Goal: Task Accomplishment & Management: Complete application form

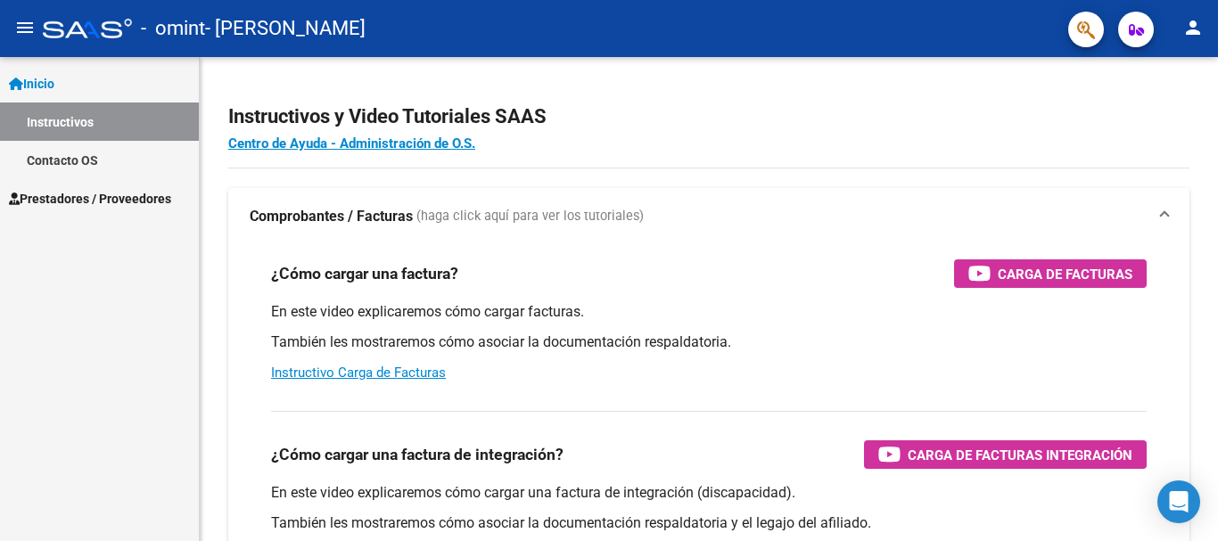
click at [97, 198] on span "Prestadores / Proveedores" at bounding box center [90, 199] width 162 height 20
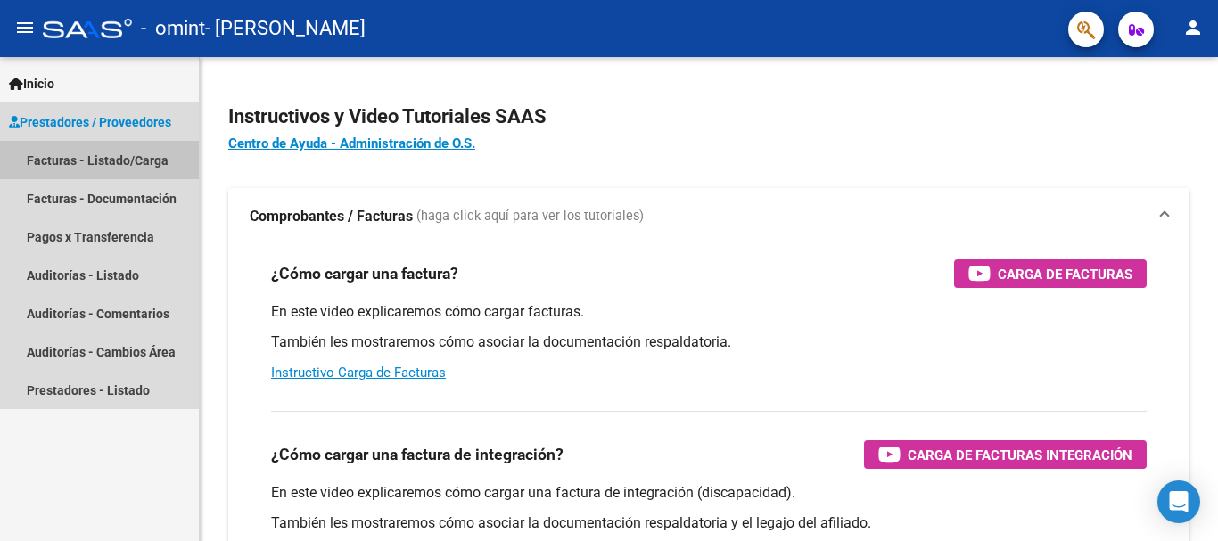
click at [129, 152] on link "Facturas - Listado/Carga" at bounding box center [99, 160] width 199 height 38
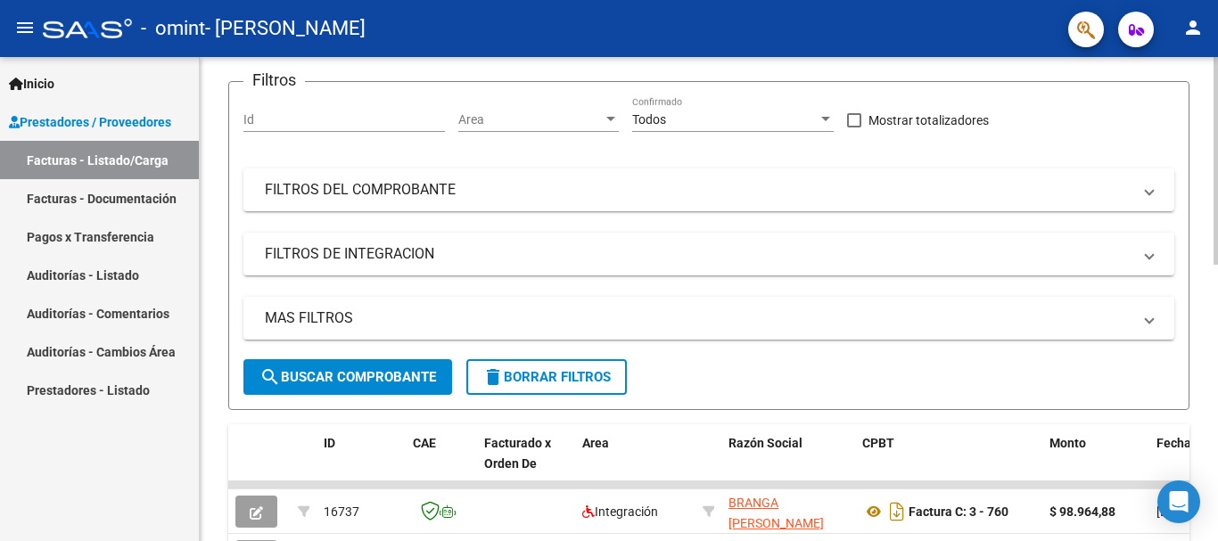
scroll to position [89, 0]
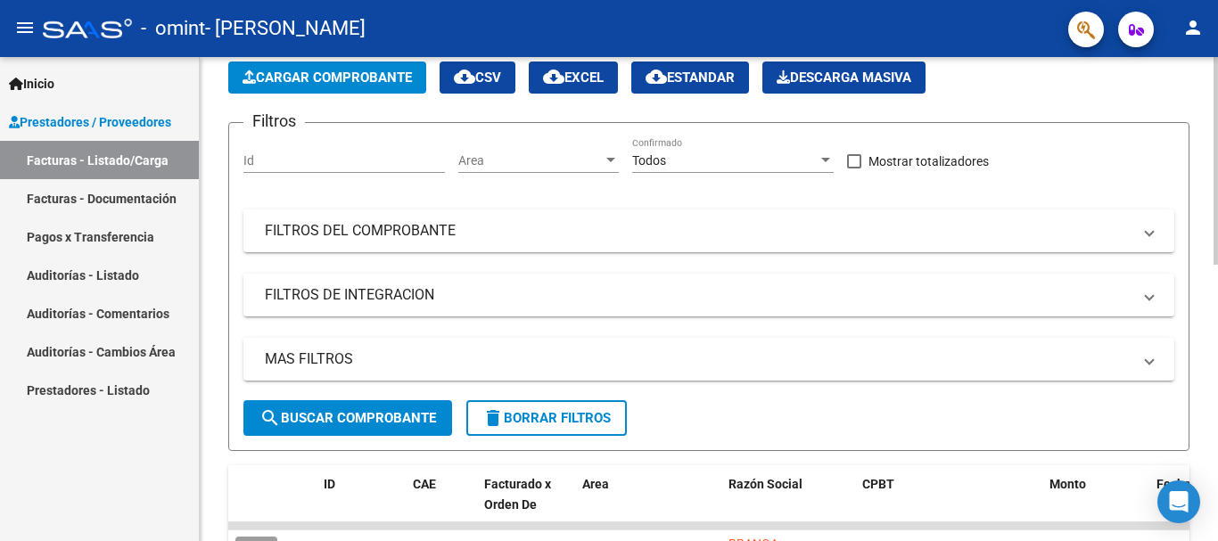
click at [344, 70] on span "Cargar Comprobante" at bounding box center [327, 78] width 169 height 16
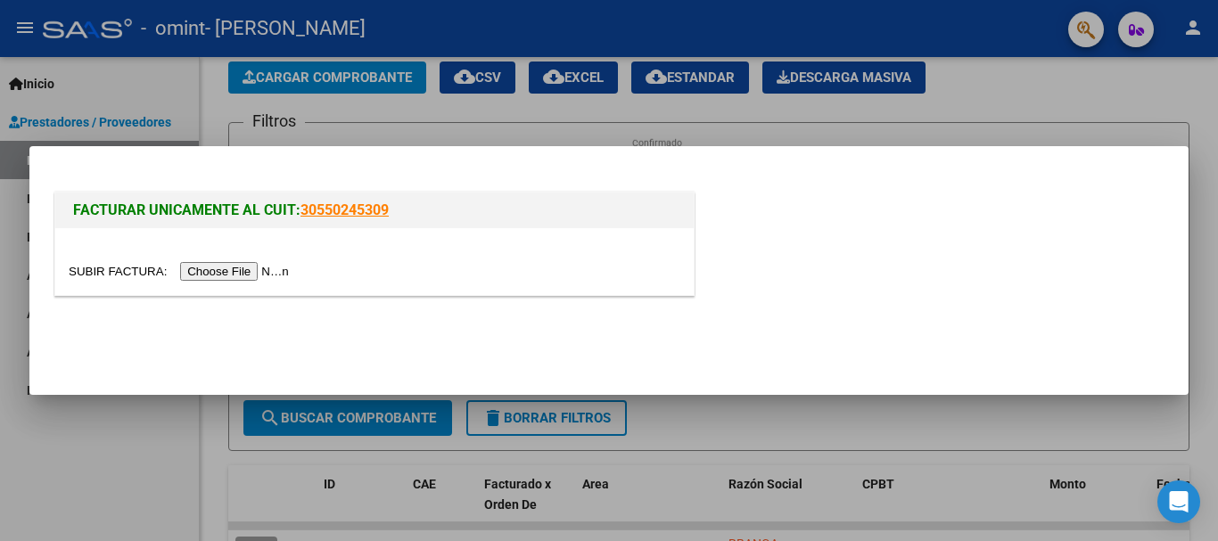
click at [252, 269] on input "file" at bounding box center [182, 271] width 226 height 19
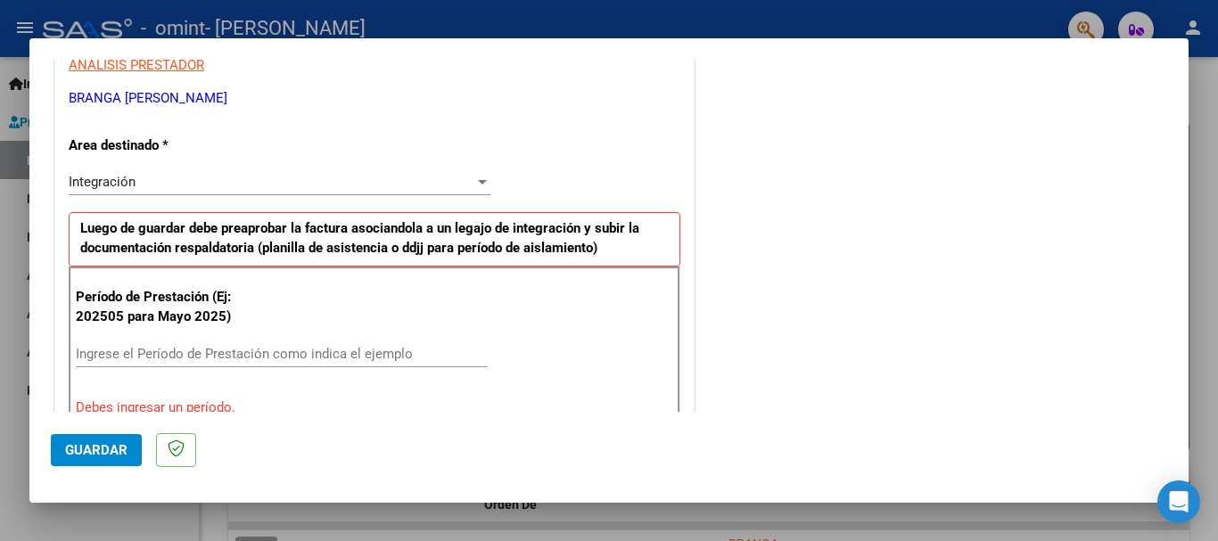
scroll to position [446, 0]
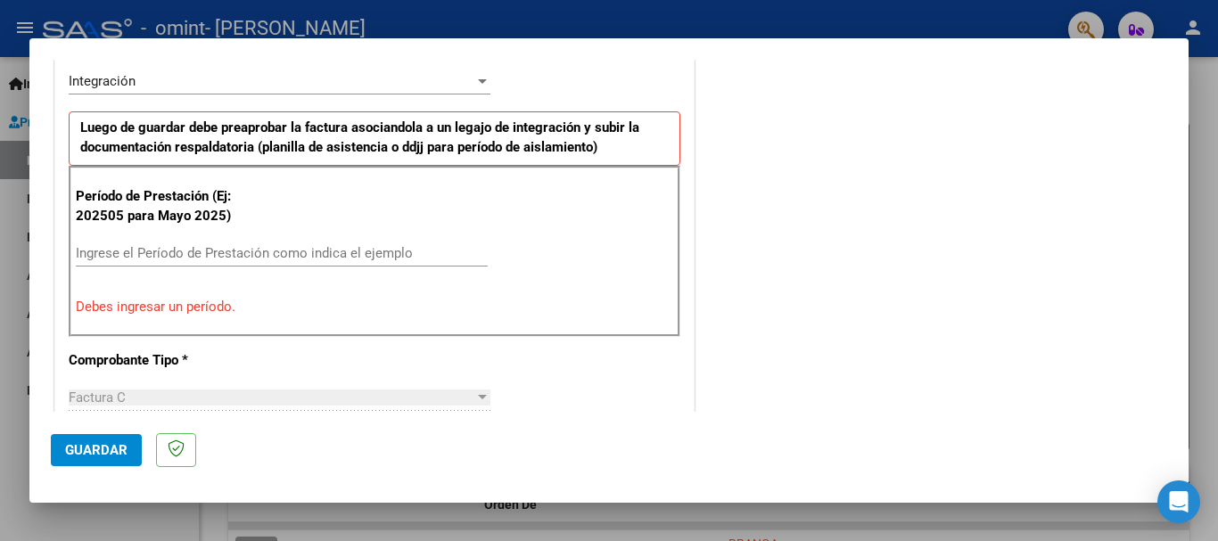
click at [225, 247] on input "Ingrese el Período de Prestación como indica el ejemplo" at bounding box center [282, 253] width 412 height 16
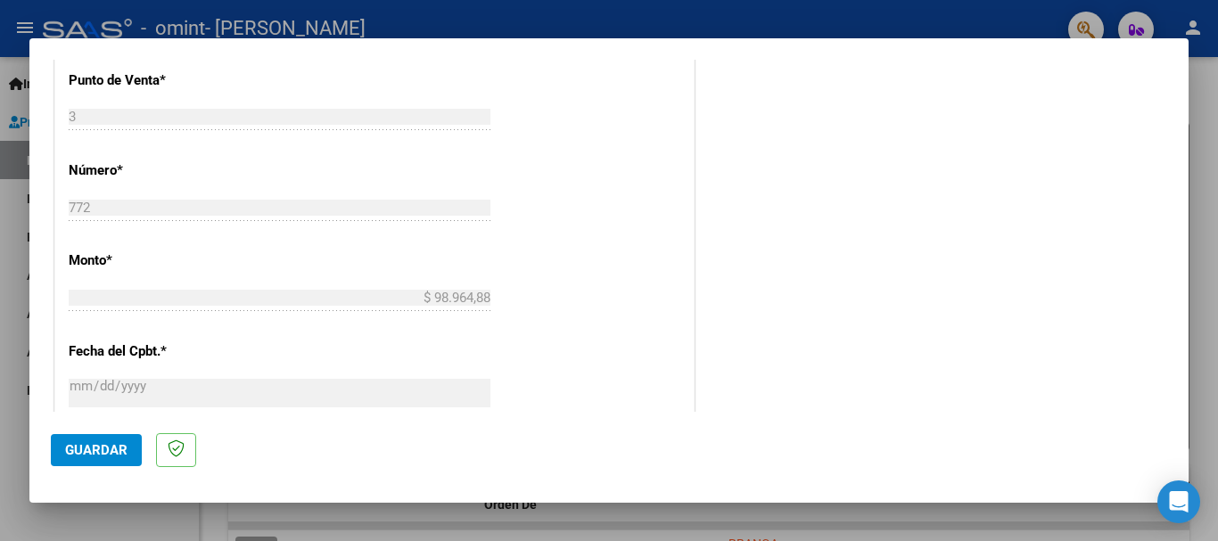
scroll to position [772, 0]
type input "202508"
click at [121, 449] on span "Guardar" at bounding box center [96, 450] width 62 height 16
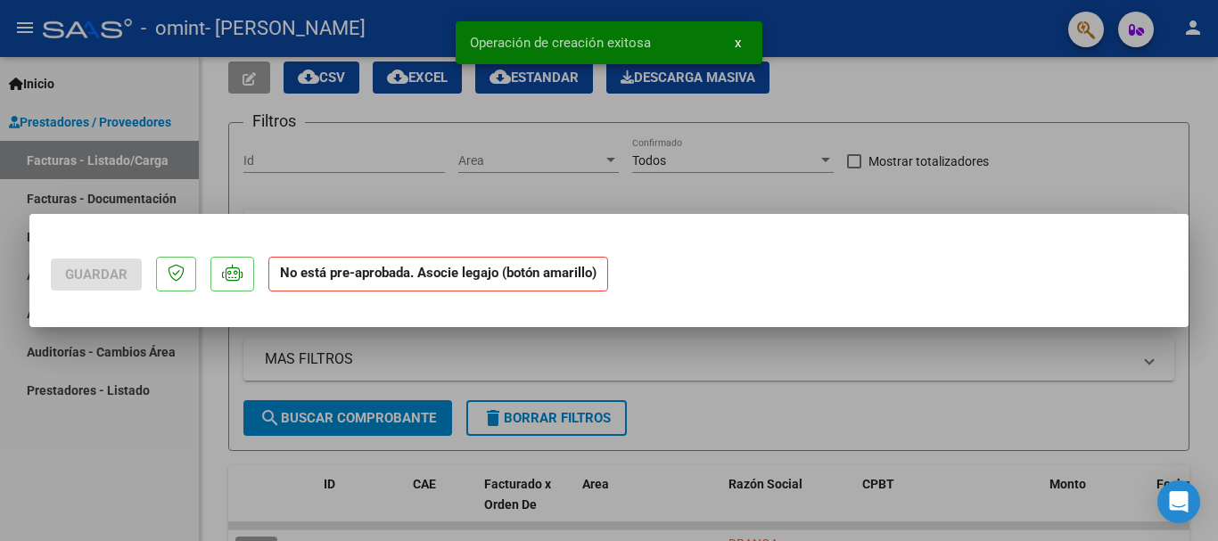
scroll to position [0, 0]
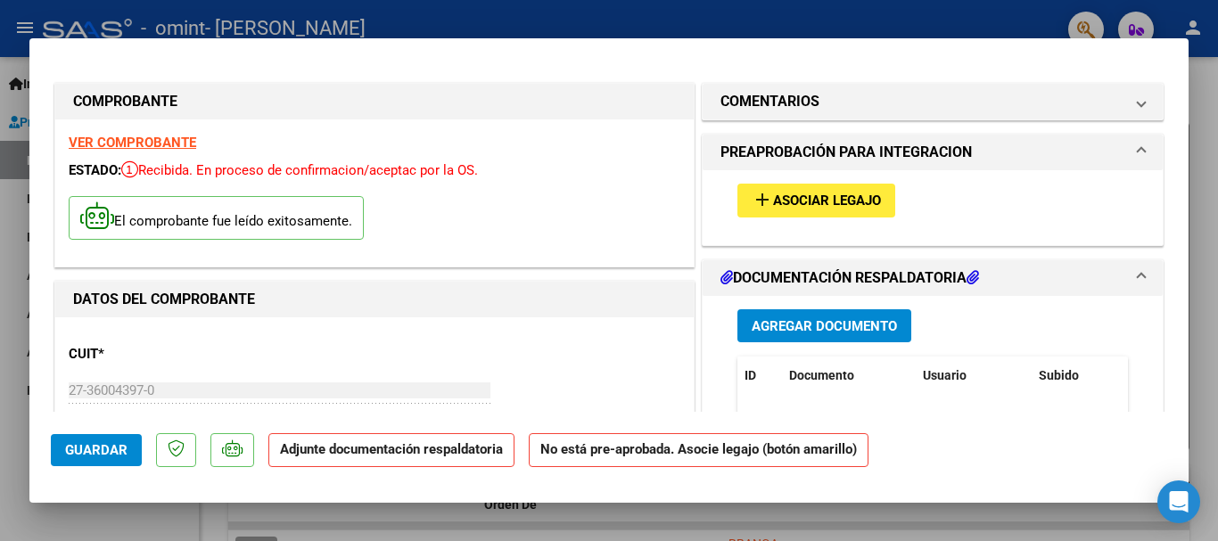
click at [799, 201] on span "Asociar Legajo" at bounding box center [827, 202] width 108 height 16
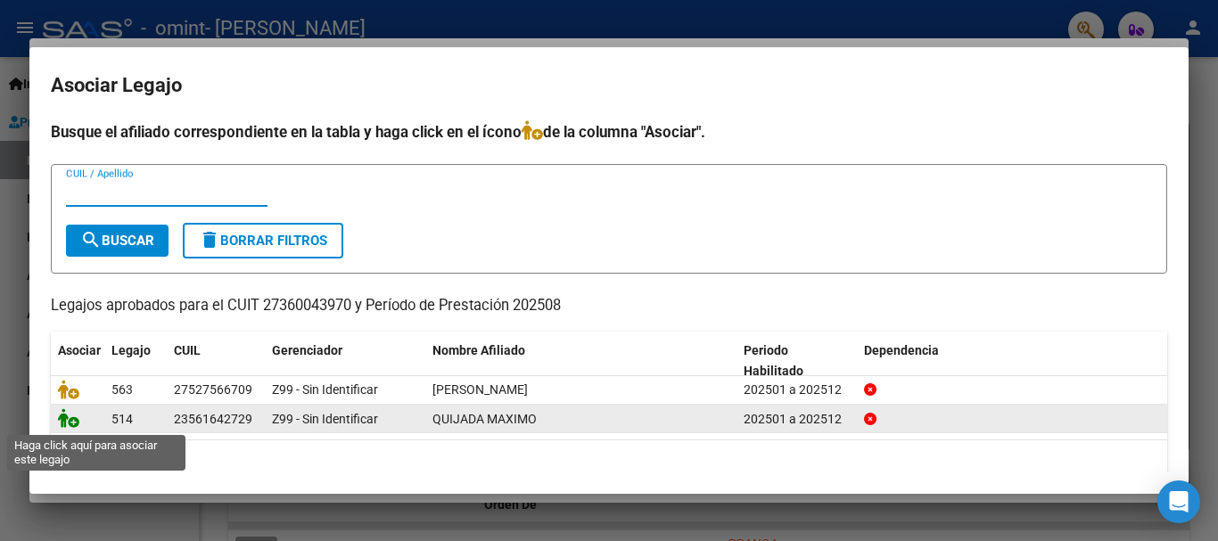
click at [76, 419] on icon at bounding box center [68, 419] width 21 height 20
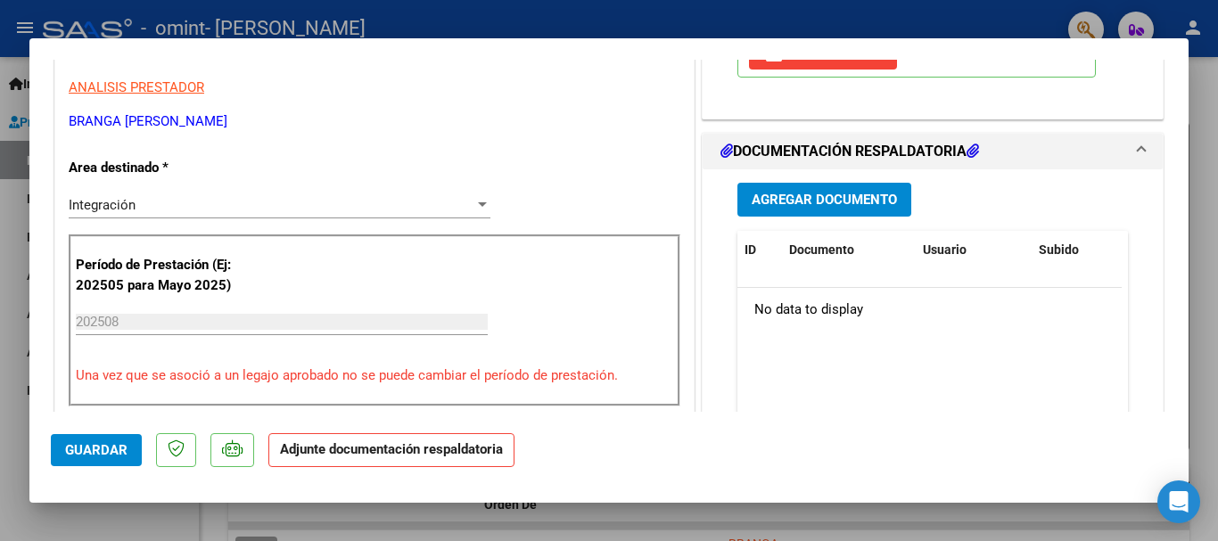
scroll to position [446, 0]
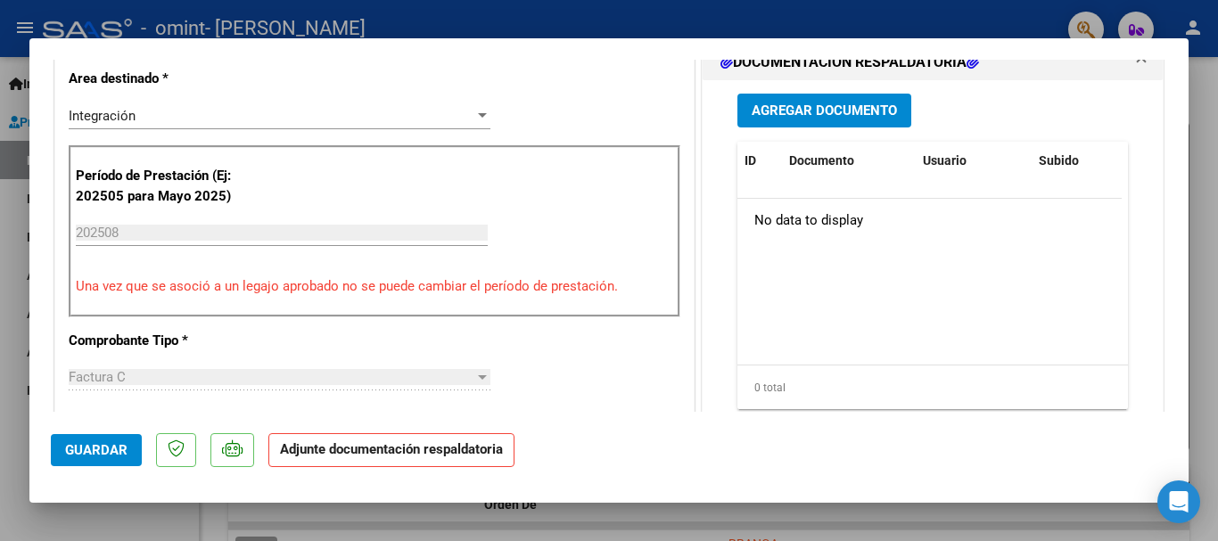
click at [811, 105] on span "Agregar Documento" at bounding box center [824, 111] width 145 height 16
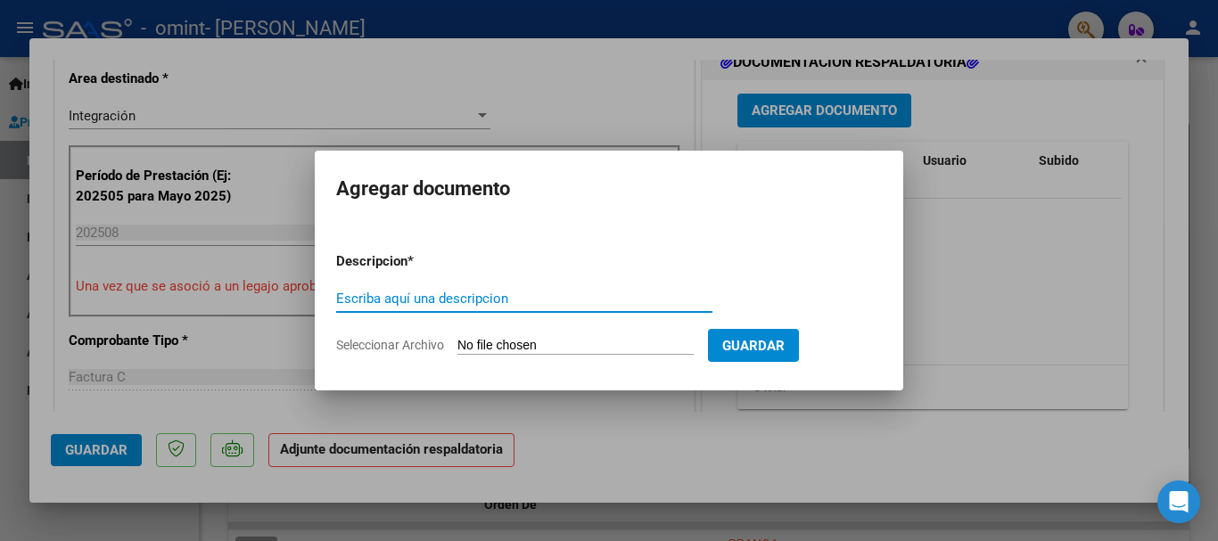
click at [764, 342] on span "Guardar" at bounding box center [754, 346] width 62 height 16
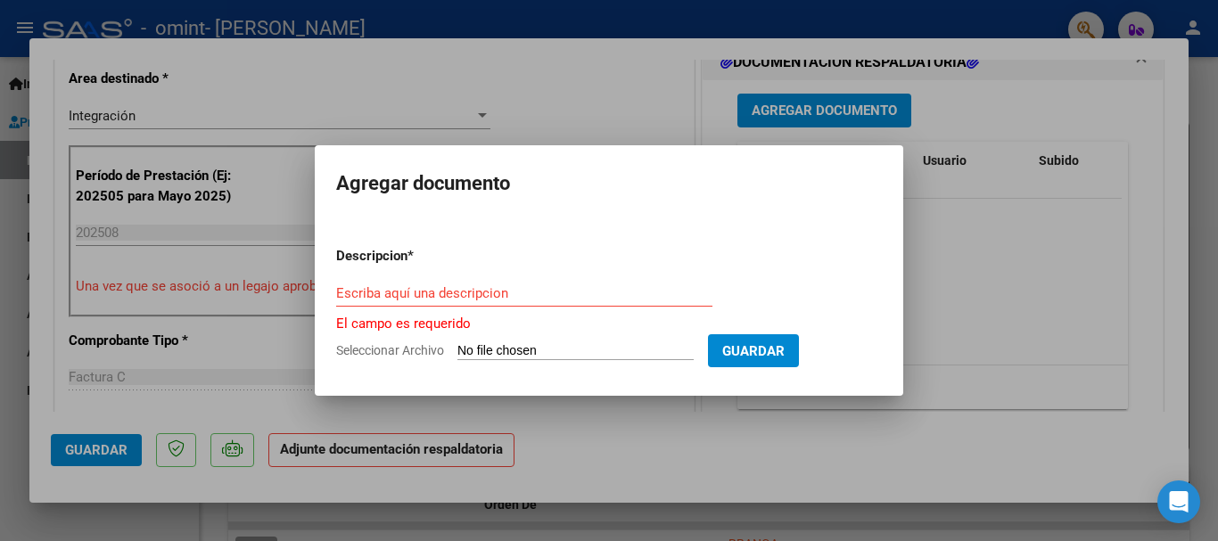
click at [516, 352] on input "Seleccionar Archivo" at bounding box center [576, 351] width 236 height 17
type input "C:\fakepath\Asistencia [PERSON_NAME] 08 2025.pdf"
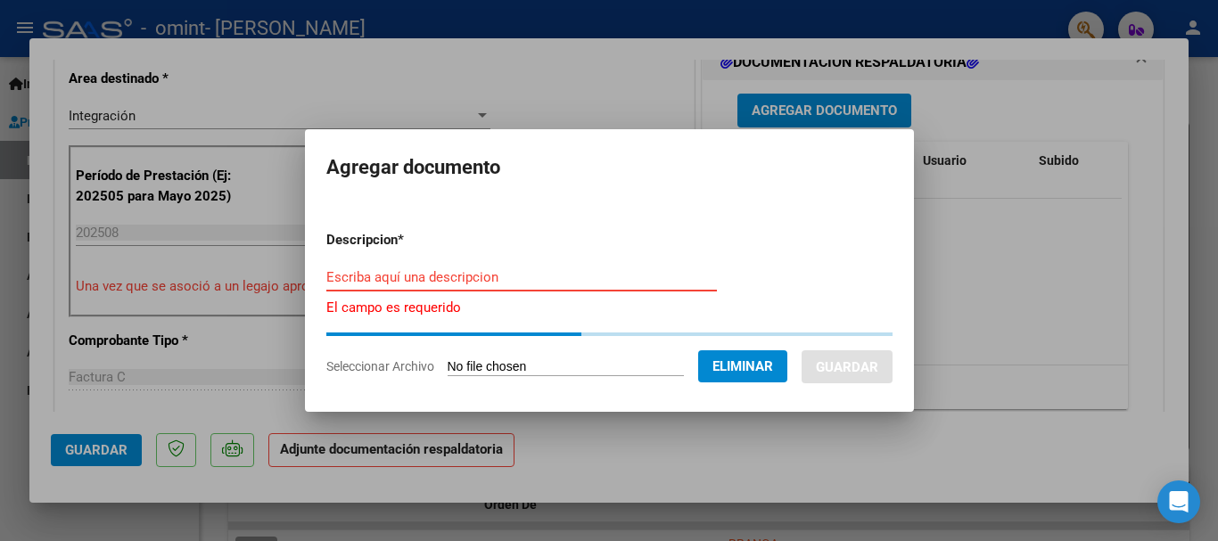
click at [435, 277] on input "Escriba aquí una descripcion" at bounding box center [521, 277] width 391 height 16
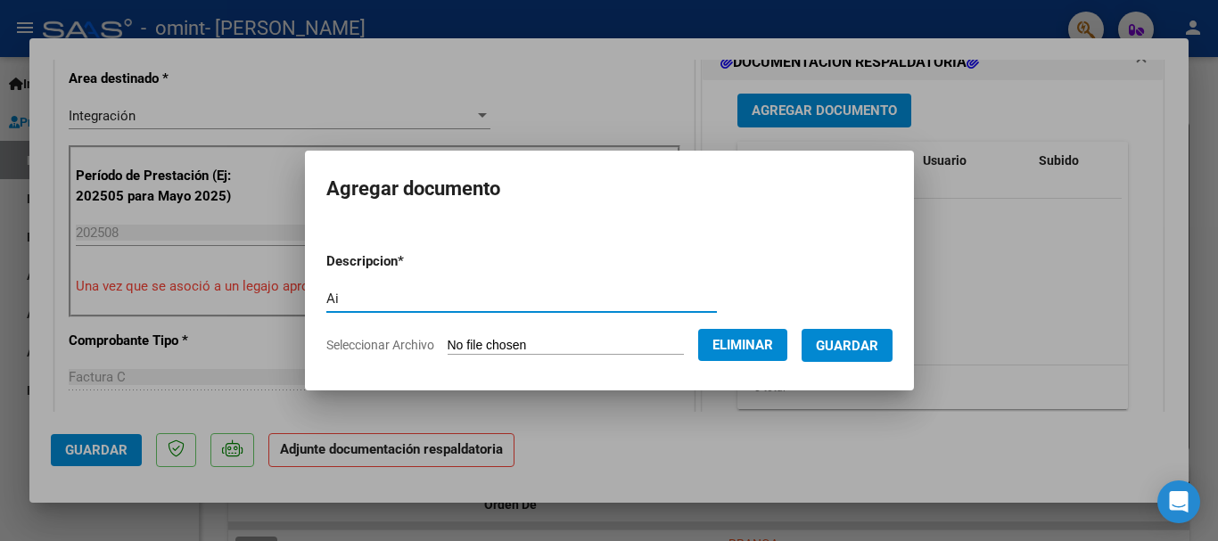
type input "A"
type input "Planilla de asistencia"
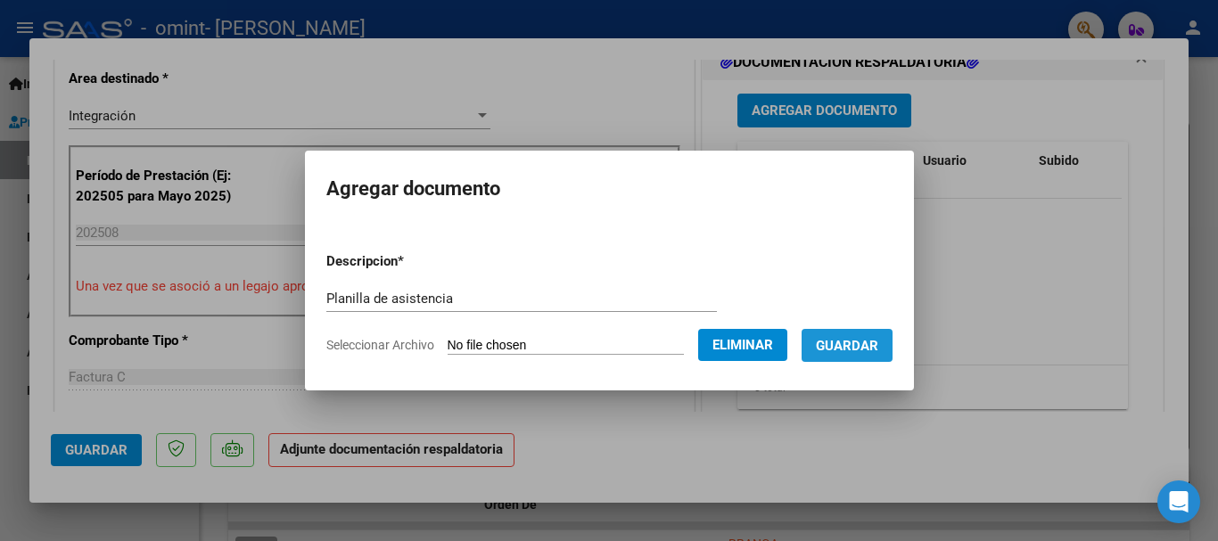
click at [879, 339] on span "Guardar" at bounding box center [847, 346] width 62 height 16
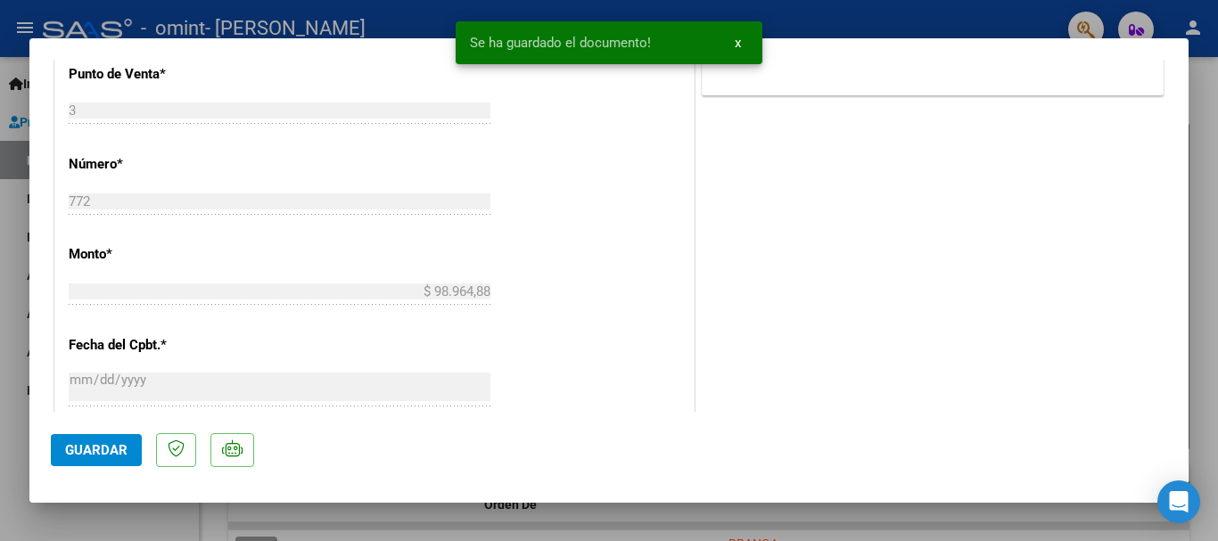
scroll to position [892, 0]
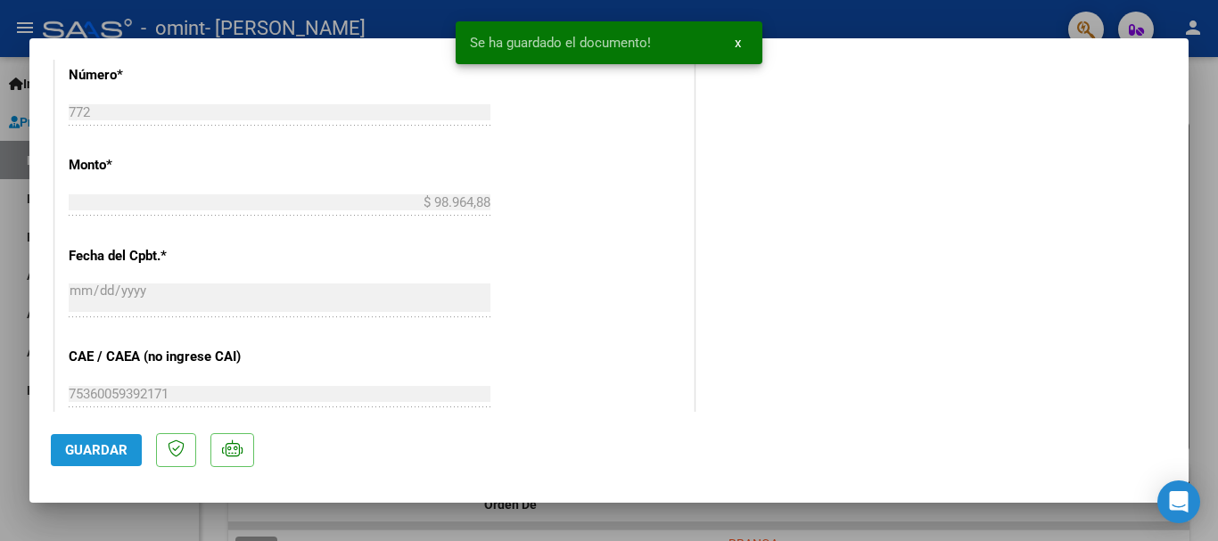
click at [116, 440] on button "Guardar" at bounding box center [96, 450] width 91 height 32
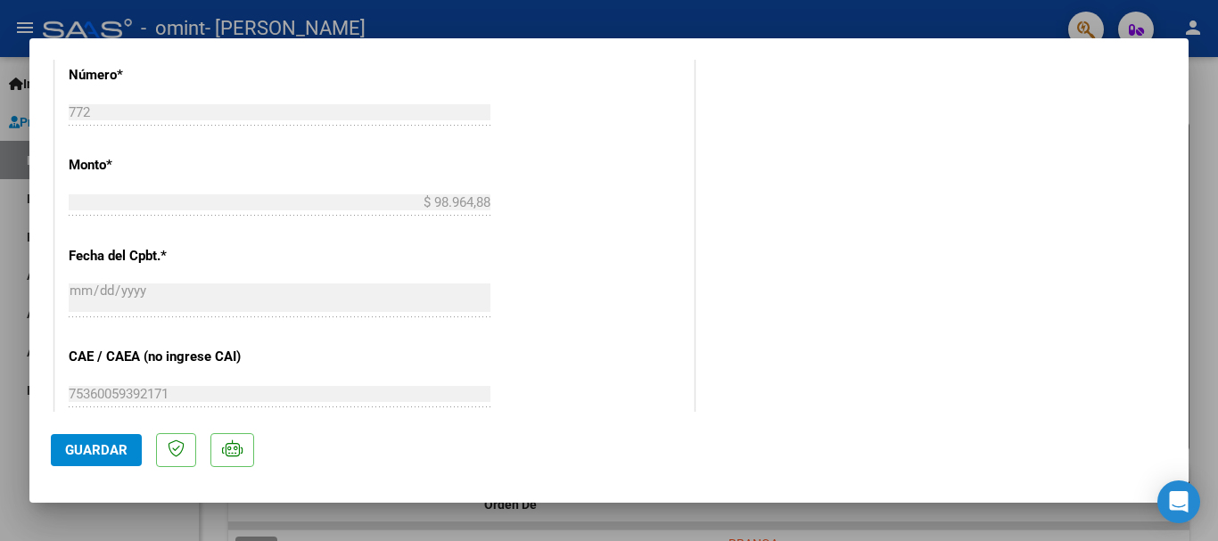
click at [168, 526] on div at bounding box center [609, 270] width 1218 height 541
type input "$ 0,00"
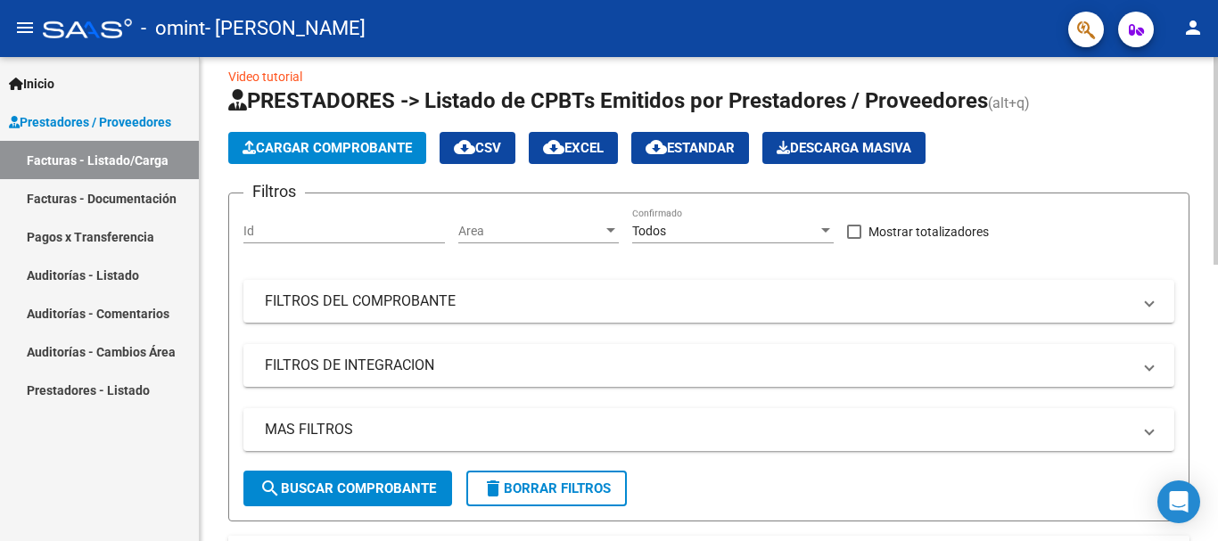
scroll to position [0, 0]
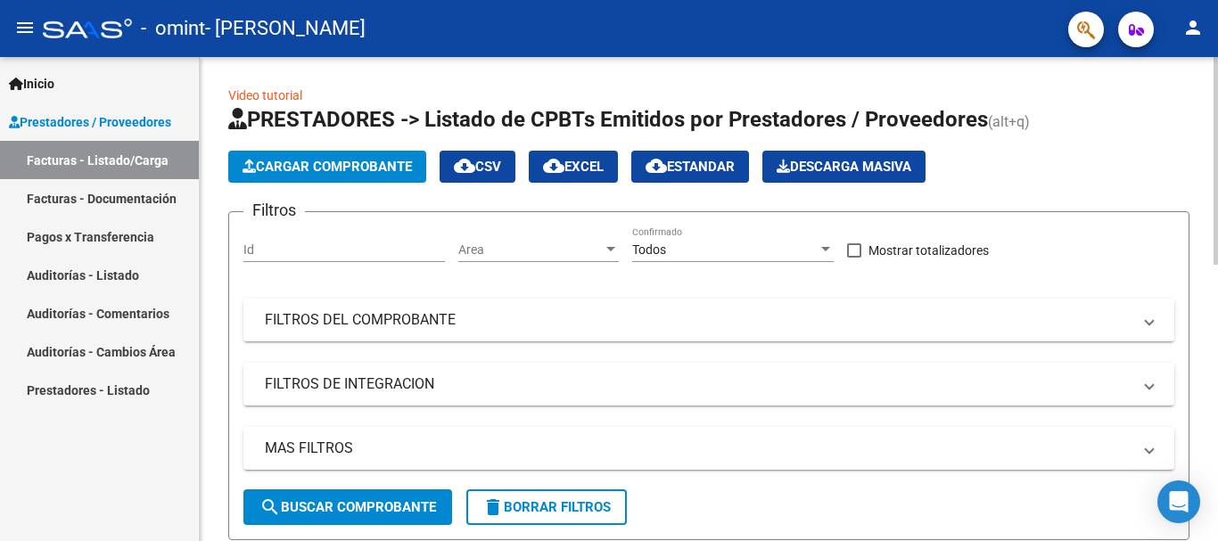
click at [368, 163] on span "Cargar Comprobante" at bounding box center [327, 167] width 169 height 16
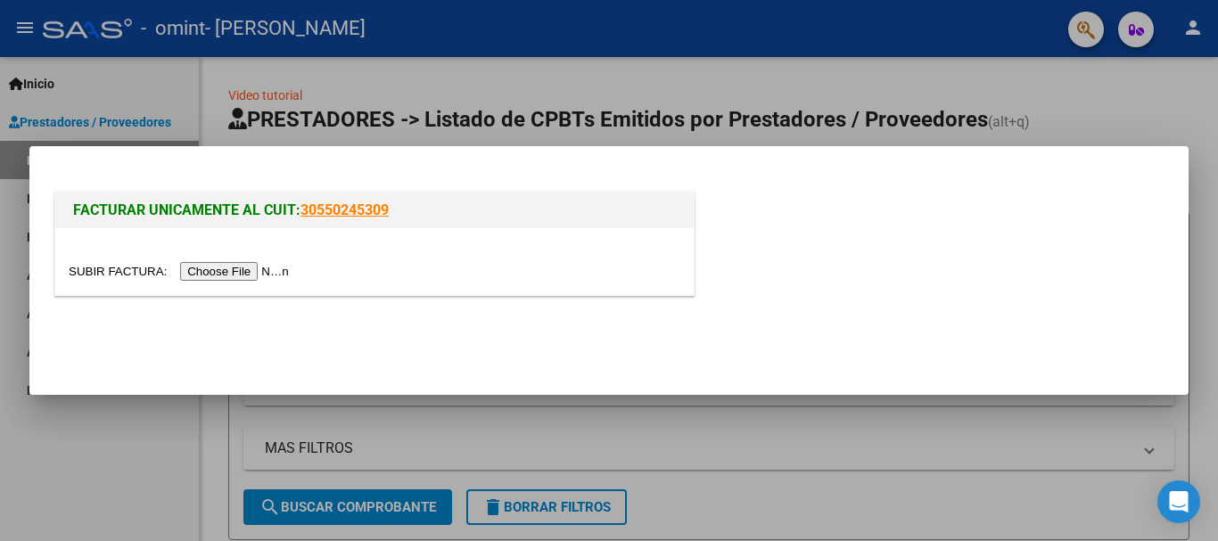
click at [245, 273] on input "file" at bounding box center [182, 271] width 226 height 19
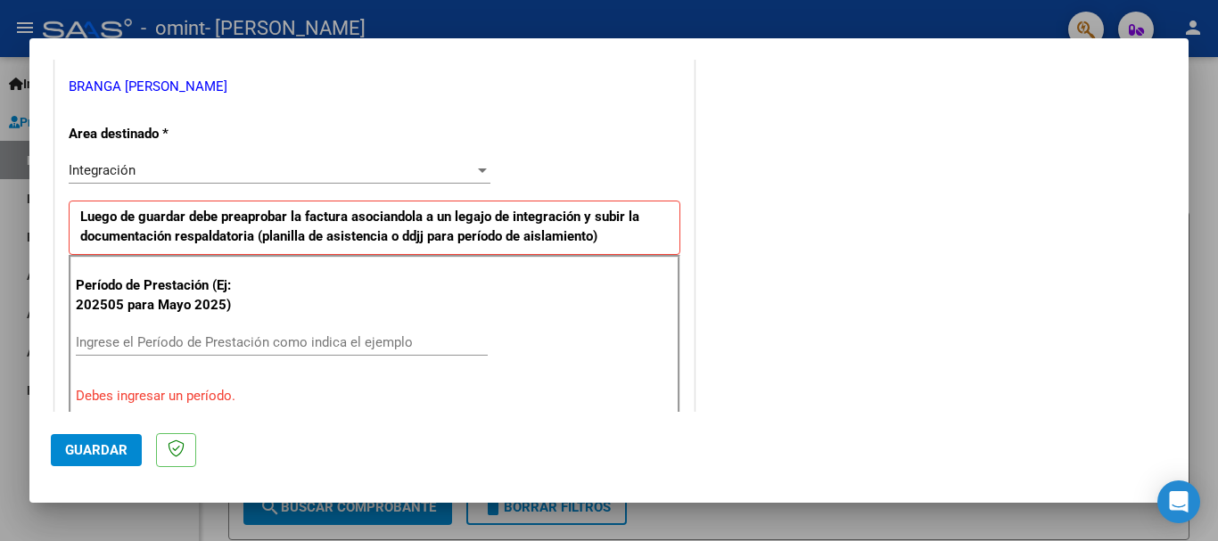
scroll to position [446, 0]
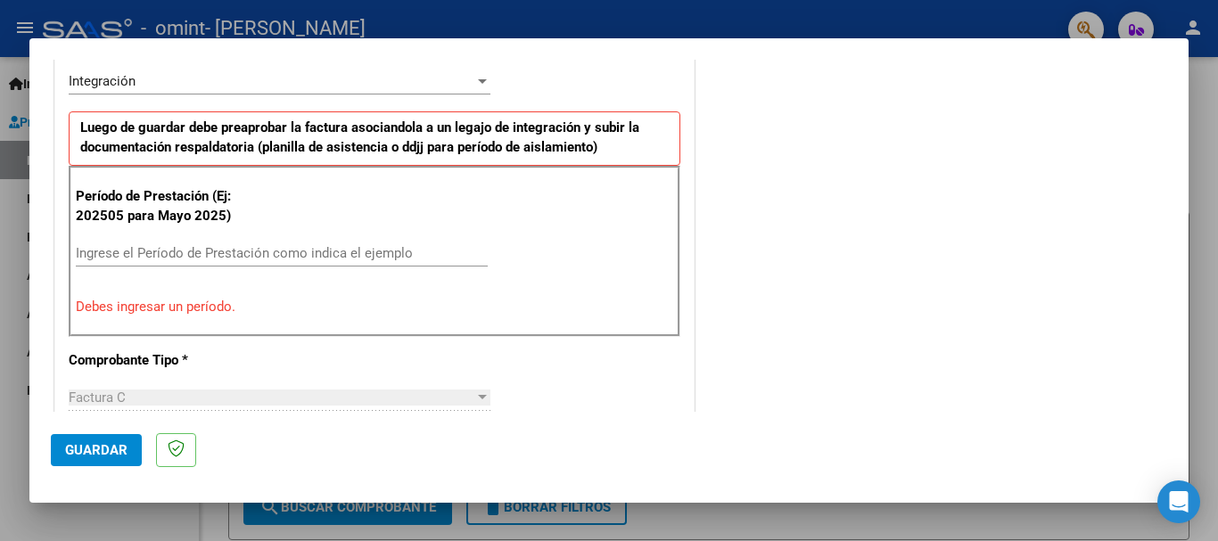
click at [336, 256] on input "Ingrese el Período de Prestación como indica el ejemplo" at bounding box center [282, 253] width 412 height 16
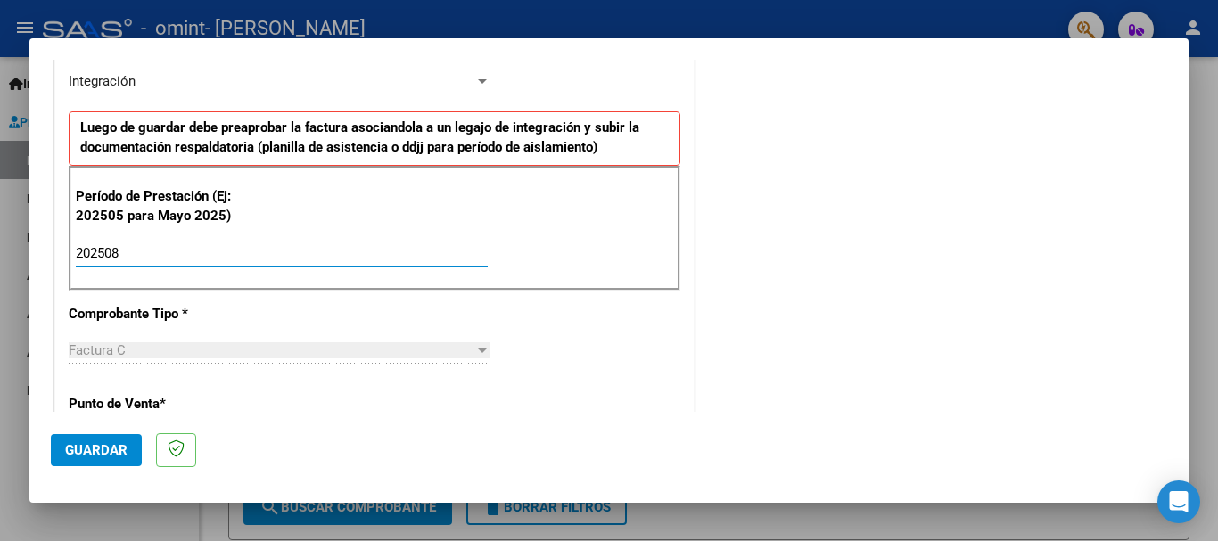
type input "202508"
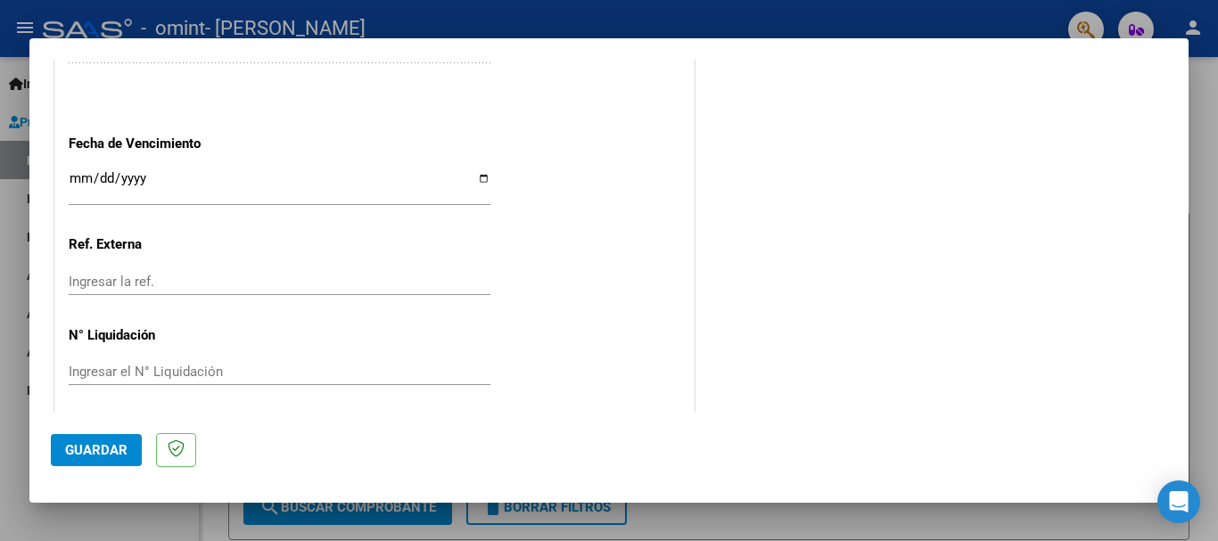
scroll to position [1218, 0]
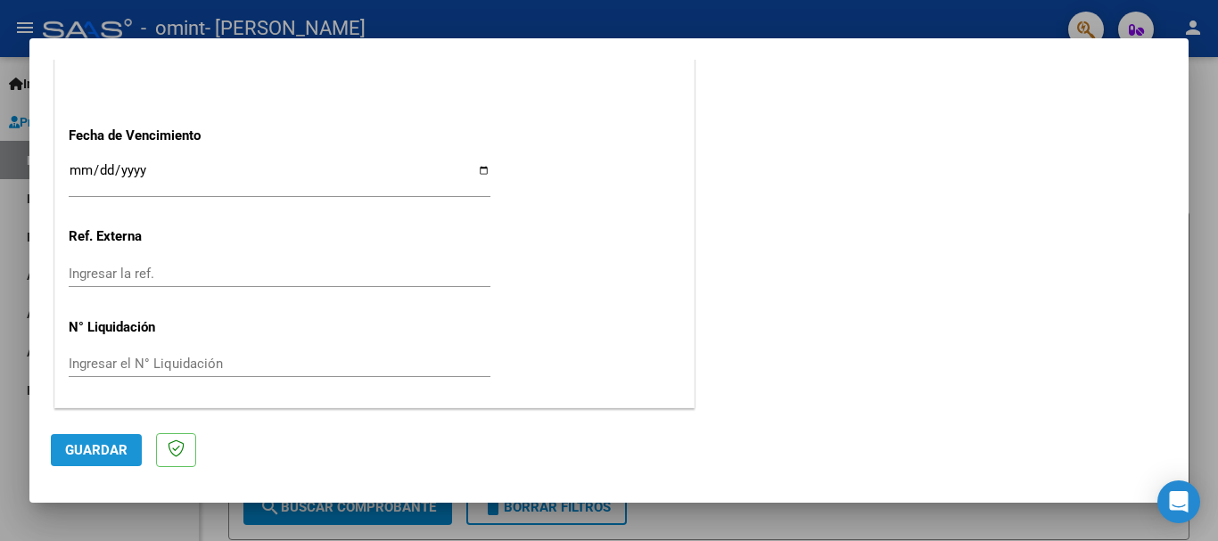
click at [116, 448] on span "Guardar" at bounding box center [96, 450] width 62 height 16
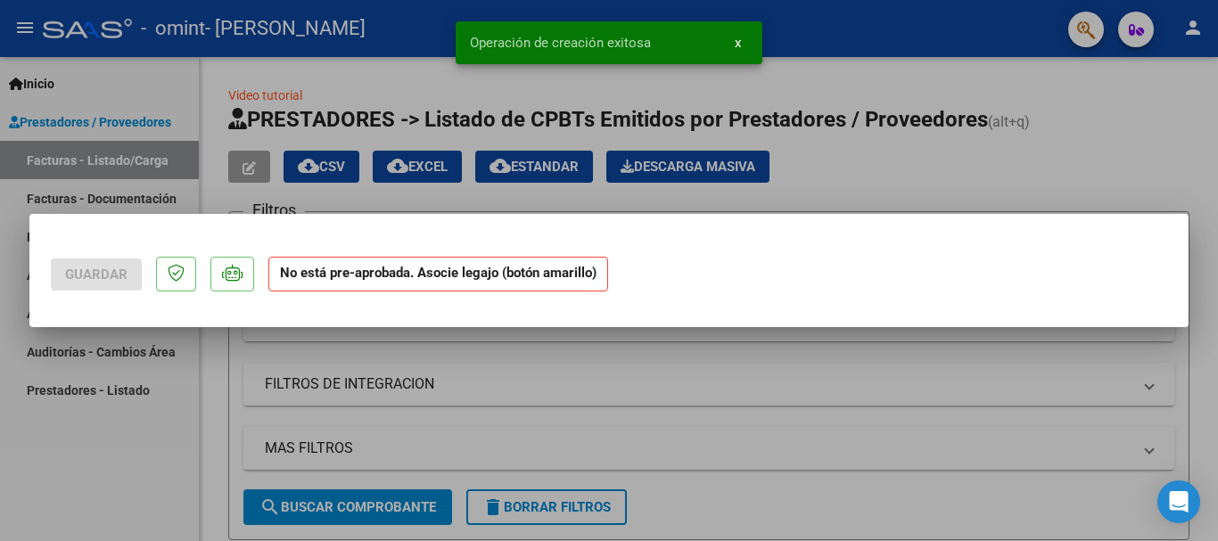
scroll to position [0, 0]
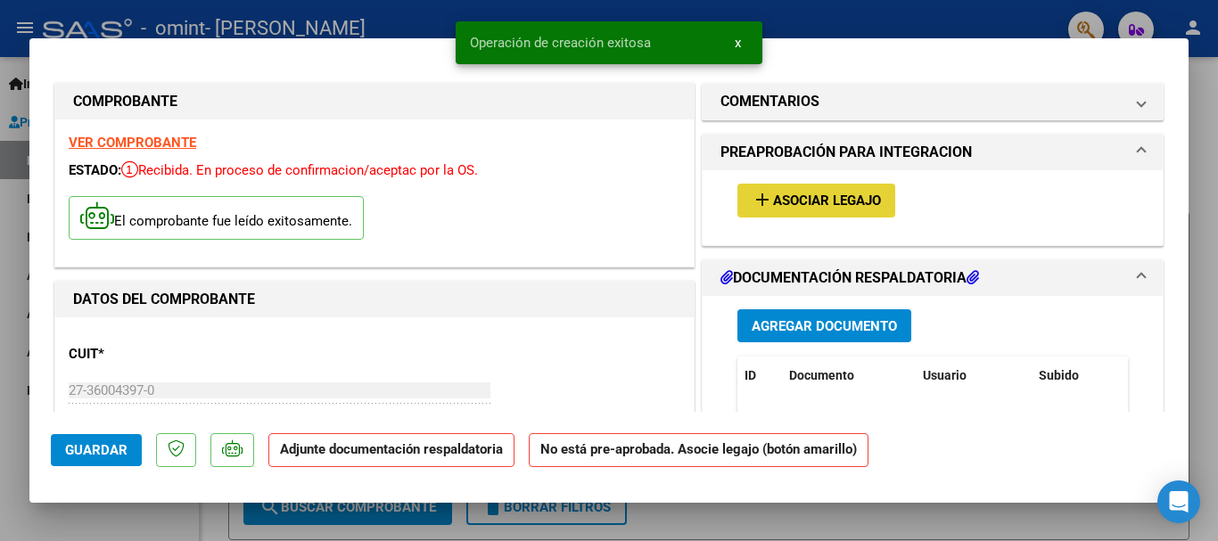
click at [809, 209] on span "Asociar Legajo" at bounding box center [827, 202] width 108 height 16
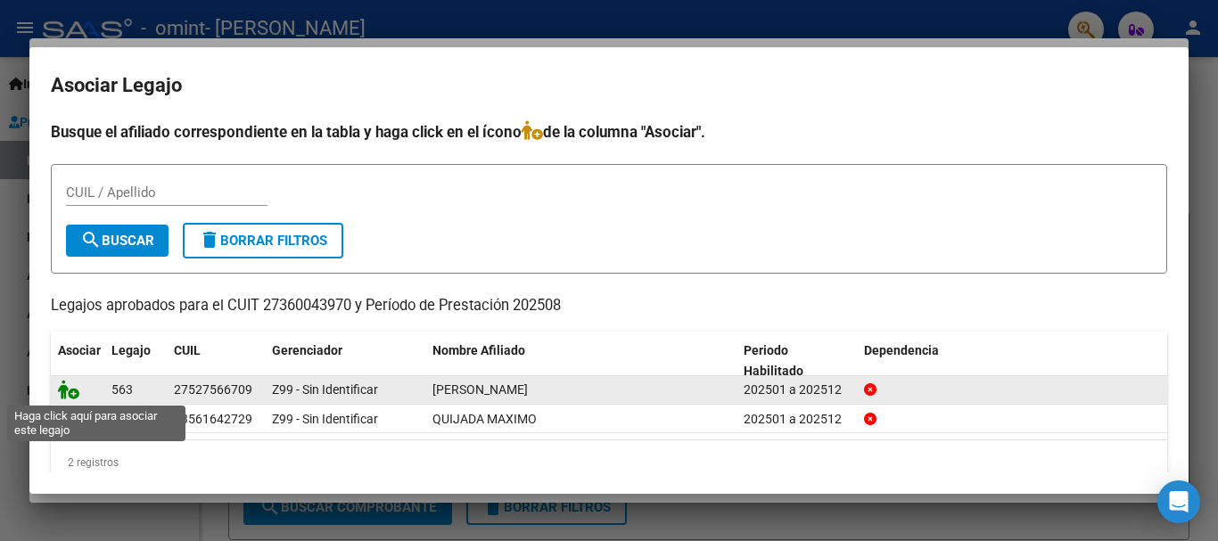
click at [70, 396] on icon at bounding box center [68, 390] width 21 height 20
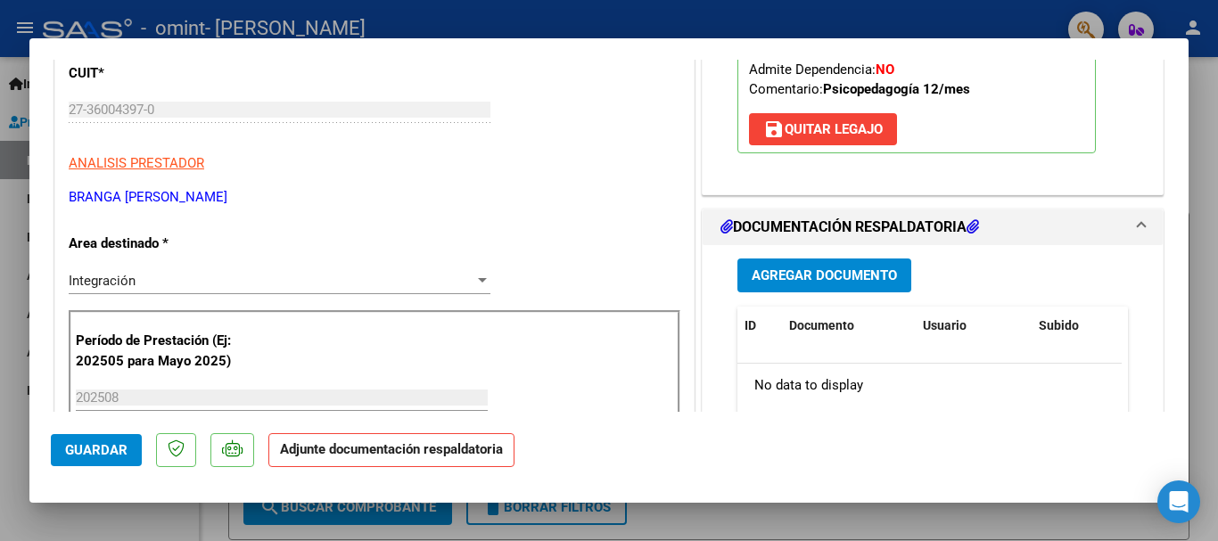
scroll to position [357, 0]
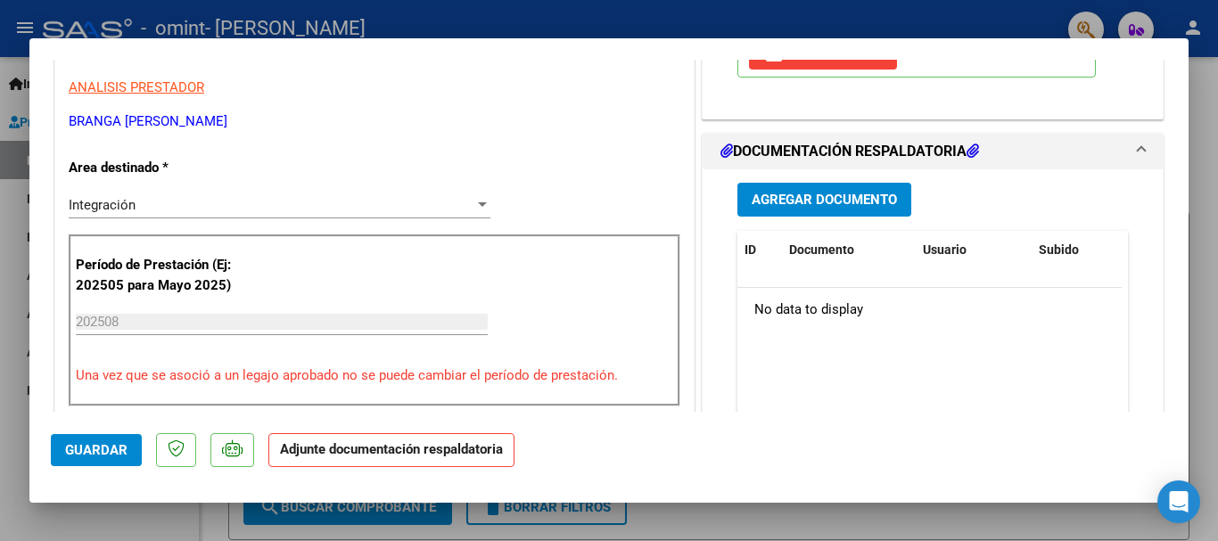
click at [830, 193] on span "Agregar Documento" at bounding box center [824, 201] width 145 height 16
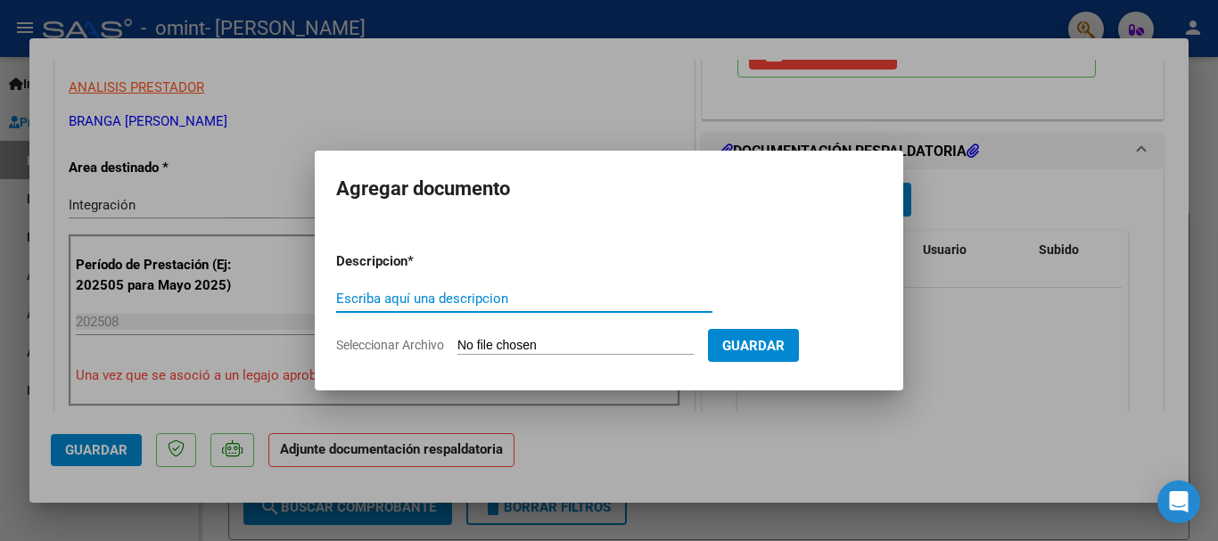
click at [490, 345] on input "Seleccionar Archivo" at bounding box center [576, 346] width 236 height 17
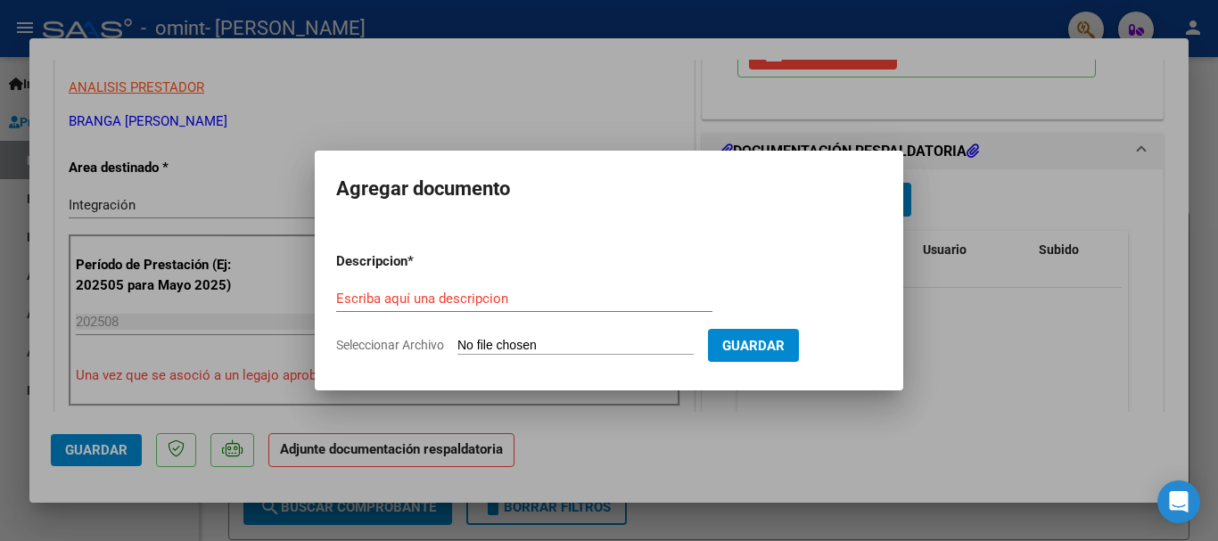
type input "C:\fakepath\Asistencia [PERSON_NAME] 08 2025.pdf"
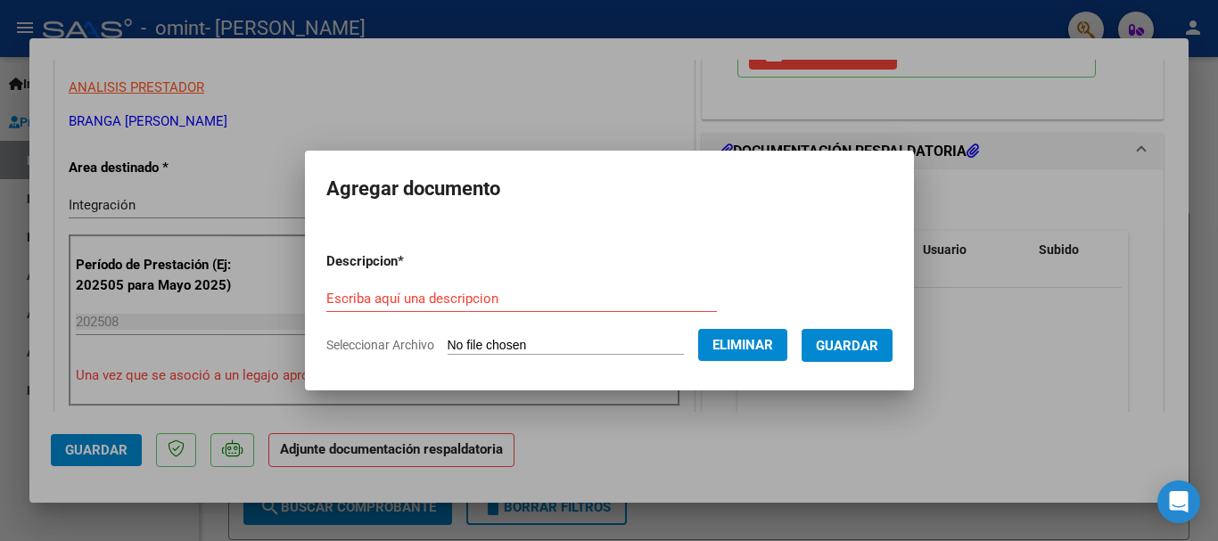
click at [438, 296] on input "Escriba aquí una descripcion" at bounding box center [521, 299] width 391 height 16
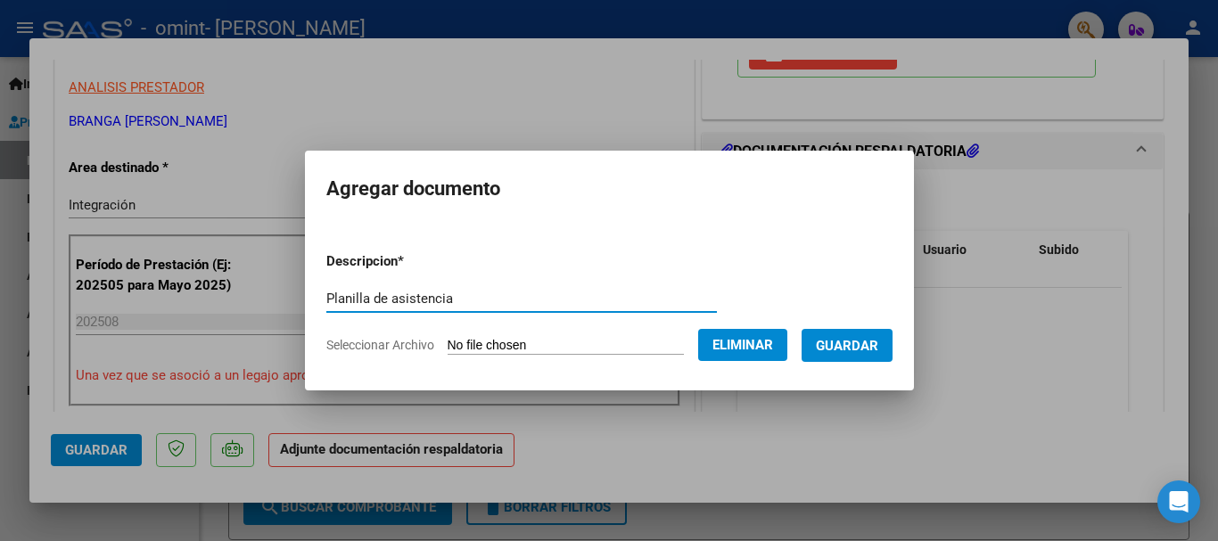
type input "Planilla de asistencia"
click at [880, 334] on button "Guardar" at bounding box center [847, 345] width 91 height 33
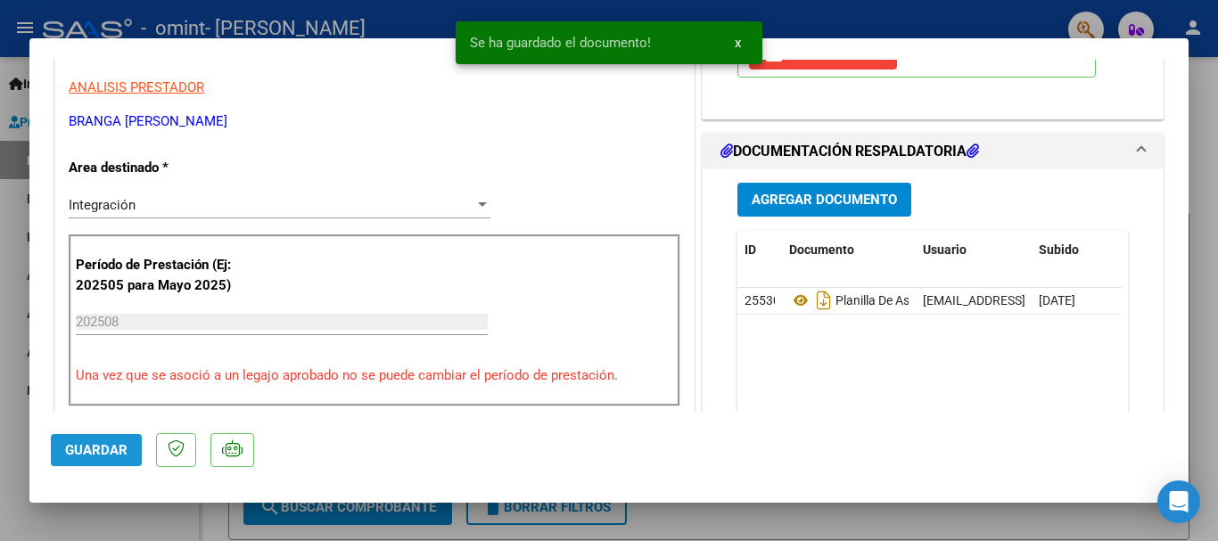
click at [120, 445] on span "Guardar" at bounding box center [96, 450] width 62 height 16
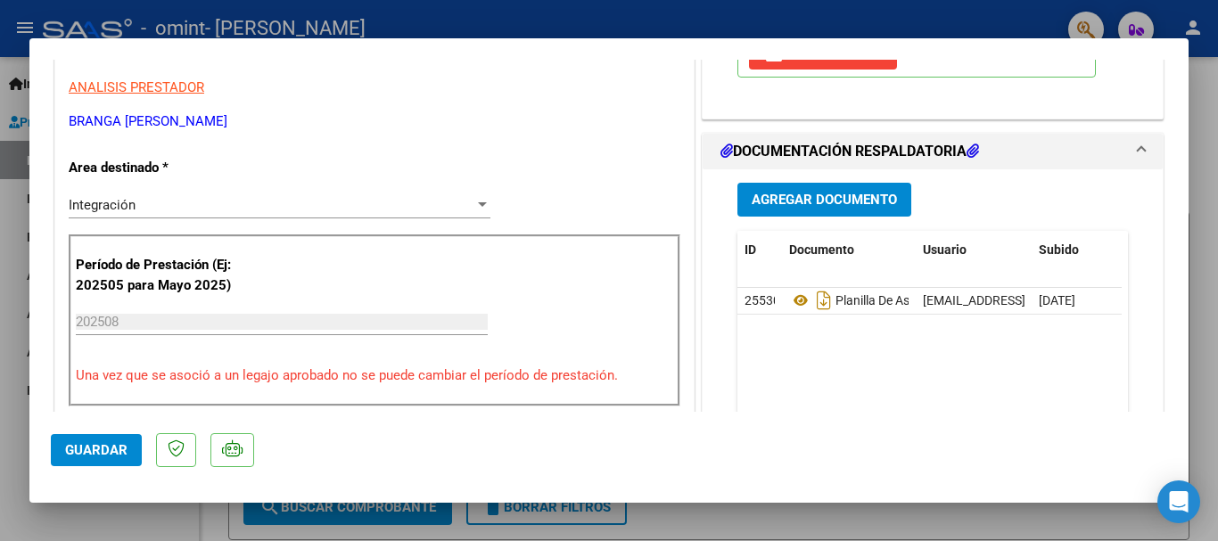
click at [82, 528] on div at bounding box center [609, 270] width 1218 height 541
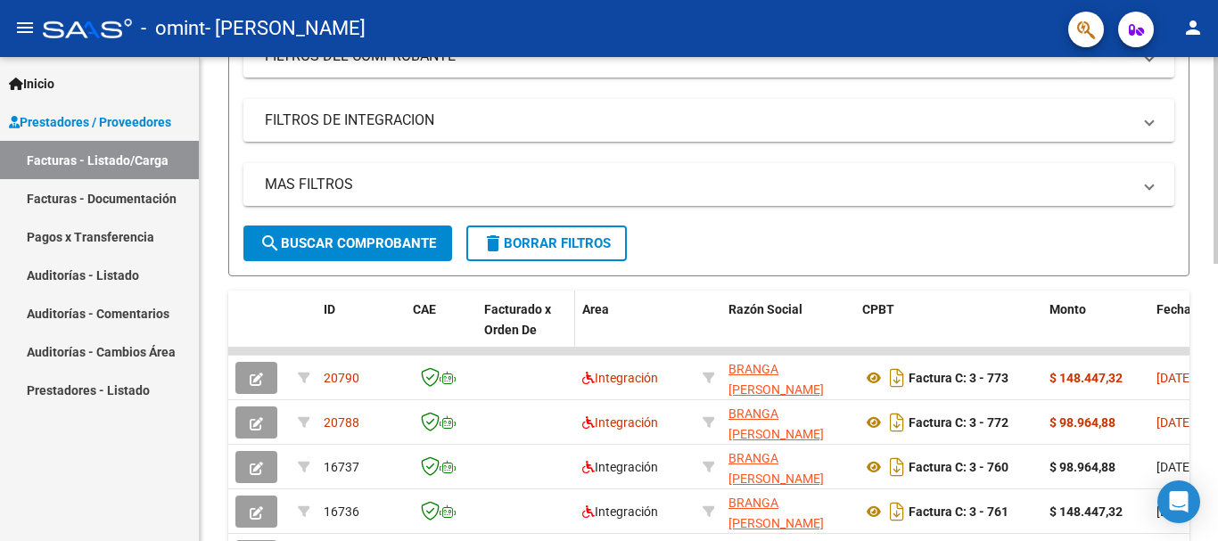
scroll to position [268, 0]
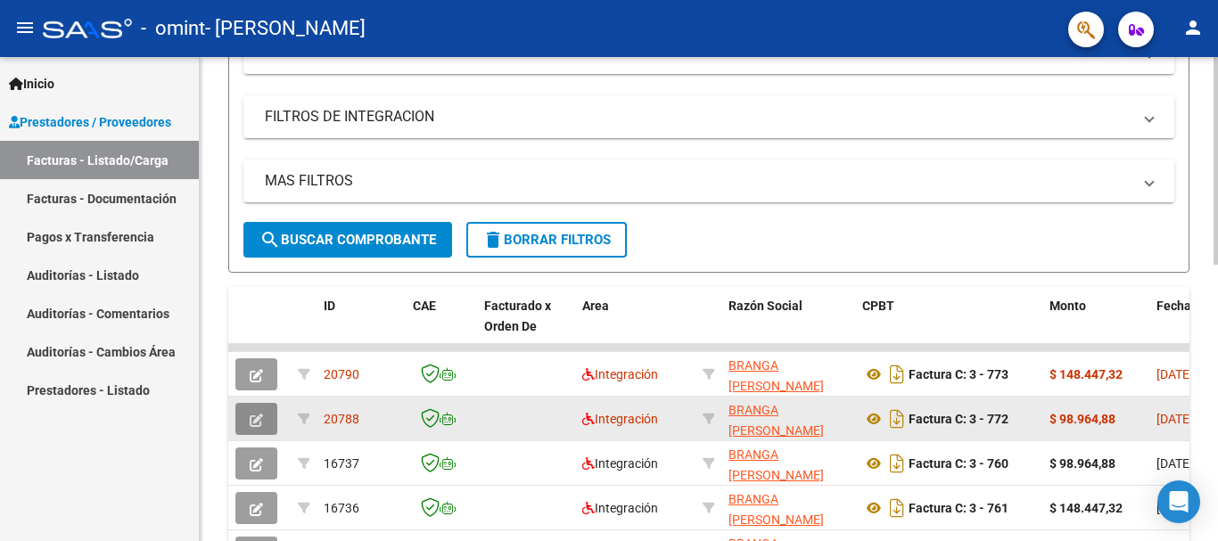
click at [249, 419] on button "button" at bounding box center [256, 419] width 42 height 32
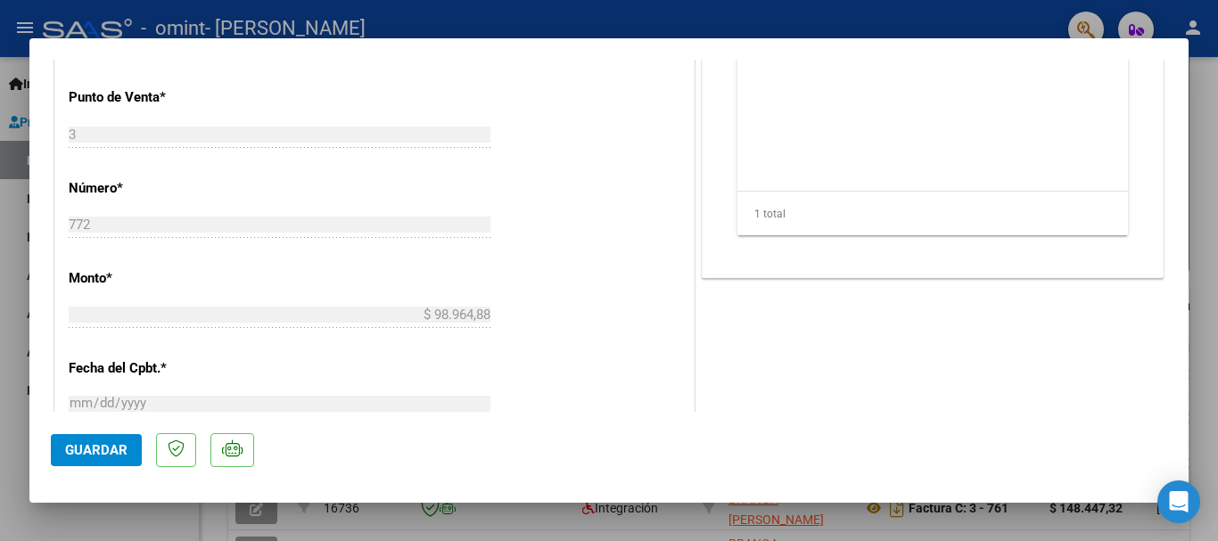
scroll to position [446, 0]
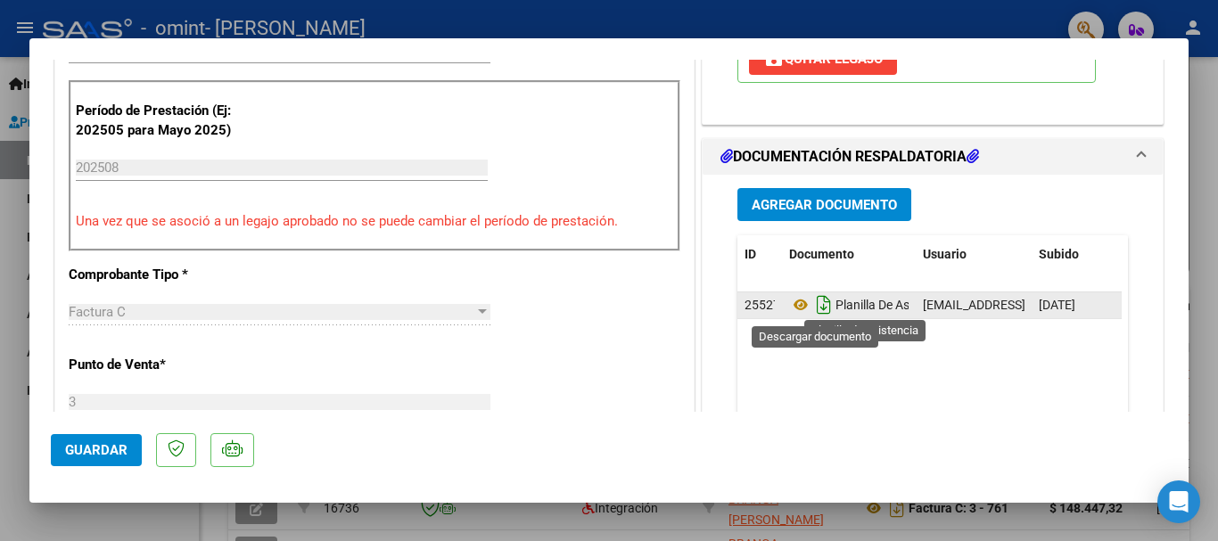
click at [813, 301] on icon "Descargar documento" at bounding box center [824, 305] width 23 height 29
